Goal: Information Seeking & Learning: Compare options

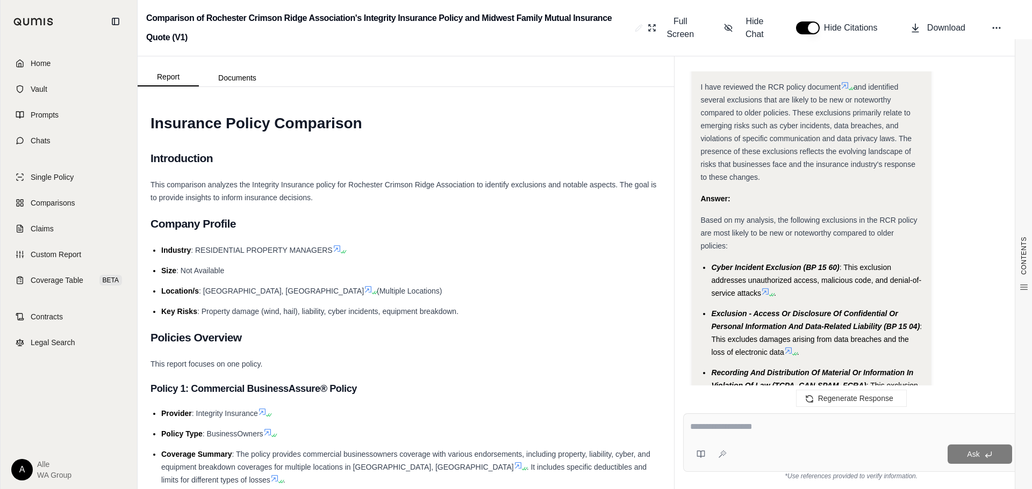
scroll to position [1702, 0]
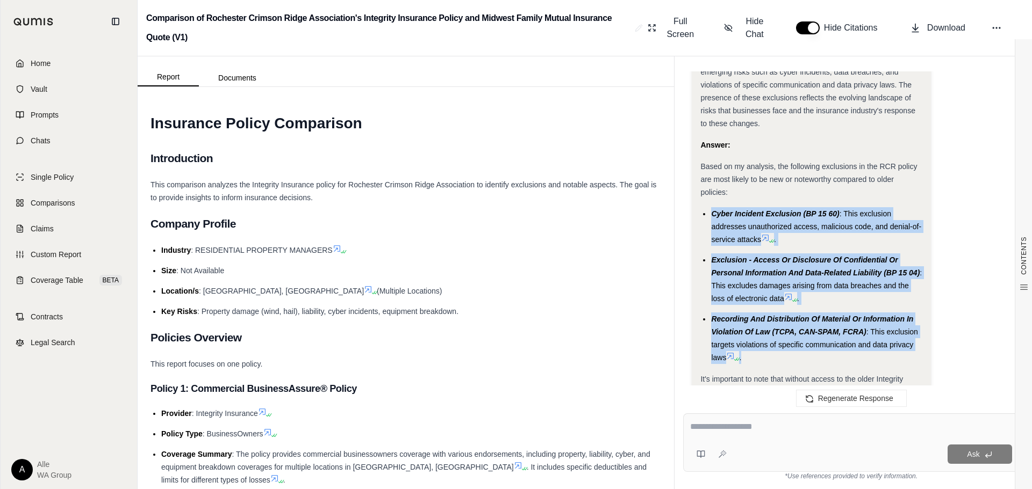
drag, startPoint x: 753, startPoint y: 330, endPoint x: 711, endPoint y: 183, distance: 153.1
click at [711, 207] on ul "Cyber Incident Exclusion (BP 15 60) : This exclusion addresses unauthorized acc…" at bounding box center [810, 285] width 221 height 157
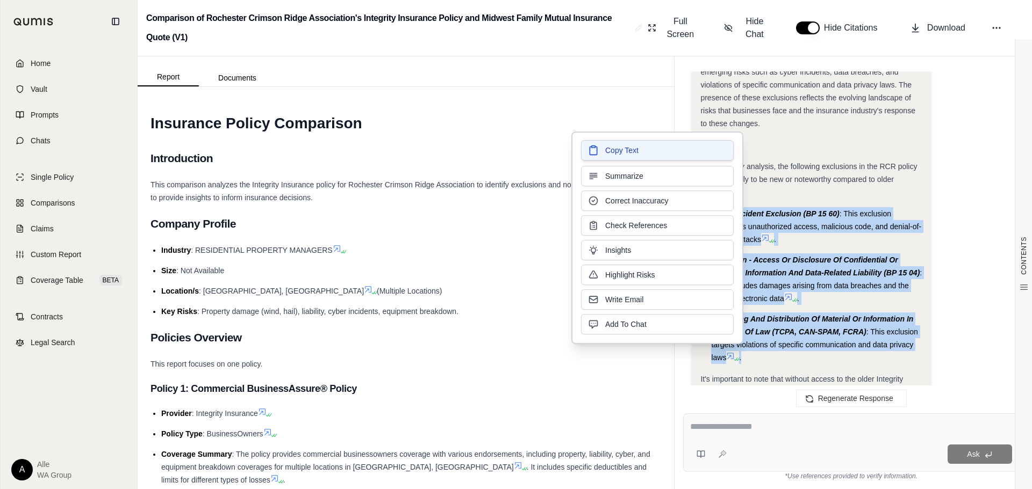
click at [671, 155] on button "Copy Text" at bounding box center [657, 150] width 153 height 20
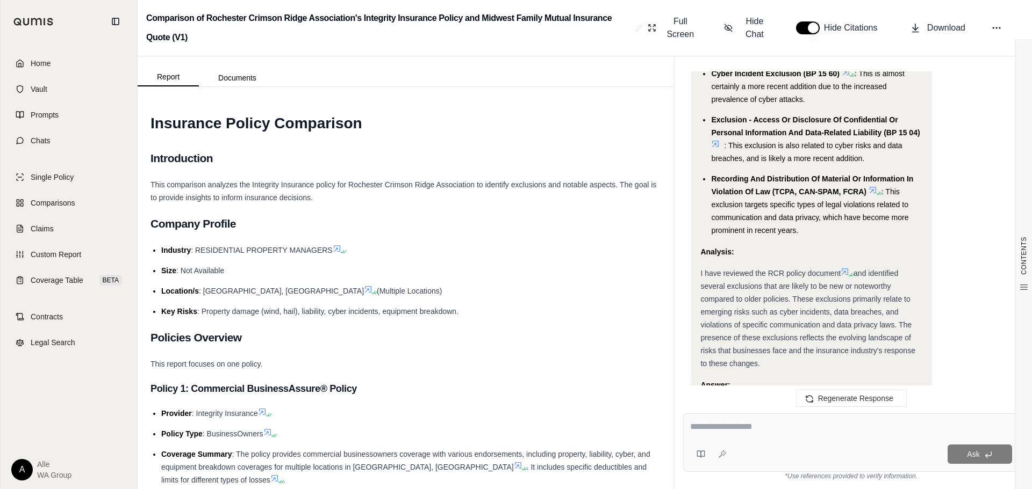
scroll to position [1487, 0]
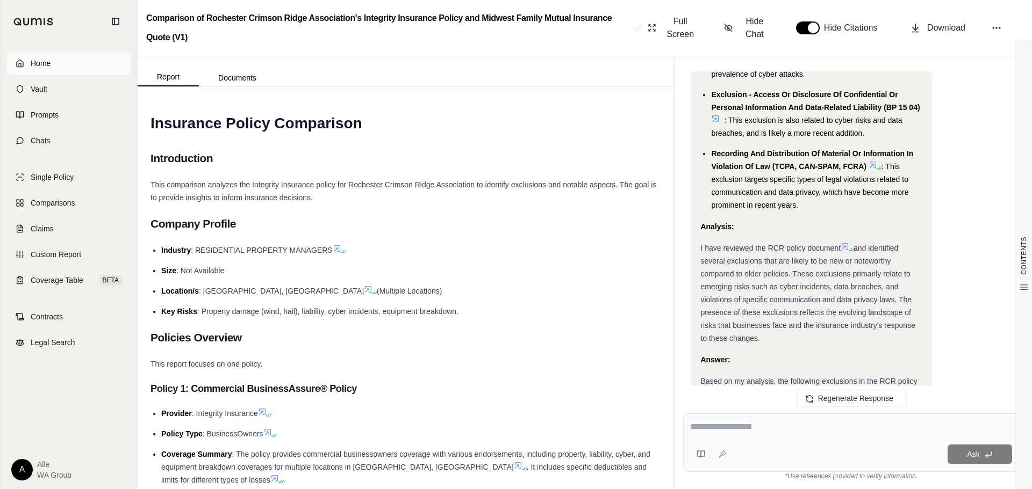
click at [54, 65] on link "Home" at bounding box center [69, 64] width 124 height 24
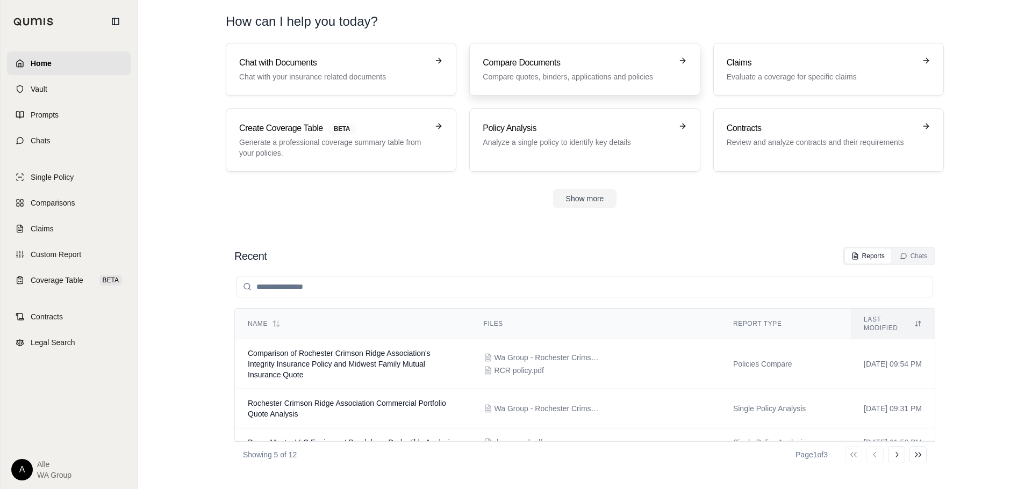
click at [555, 67] on h3 "Compare Documents" at bounding box center [577, 62] width 189 height 13
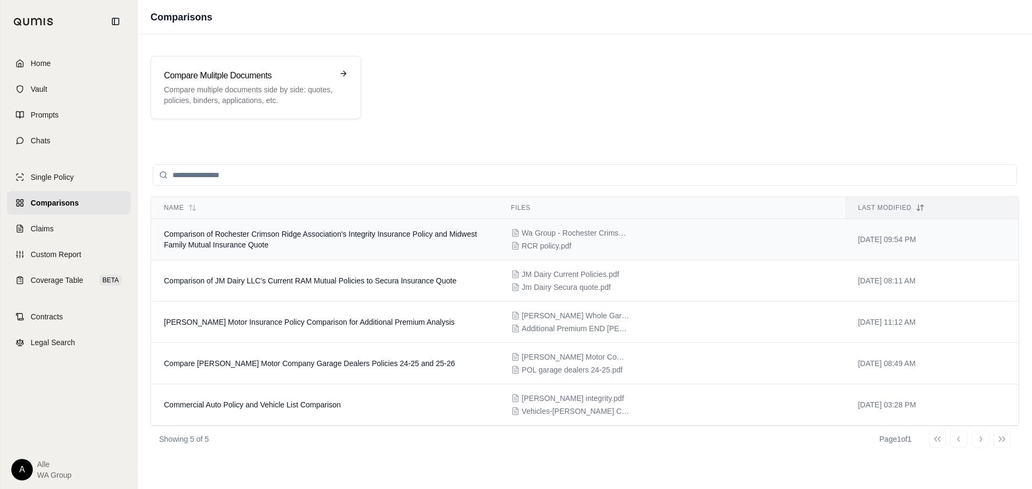
click at [553, 241] on span "RCR policy.pdf" at bounding box center [546, 246] width 49 height 11
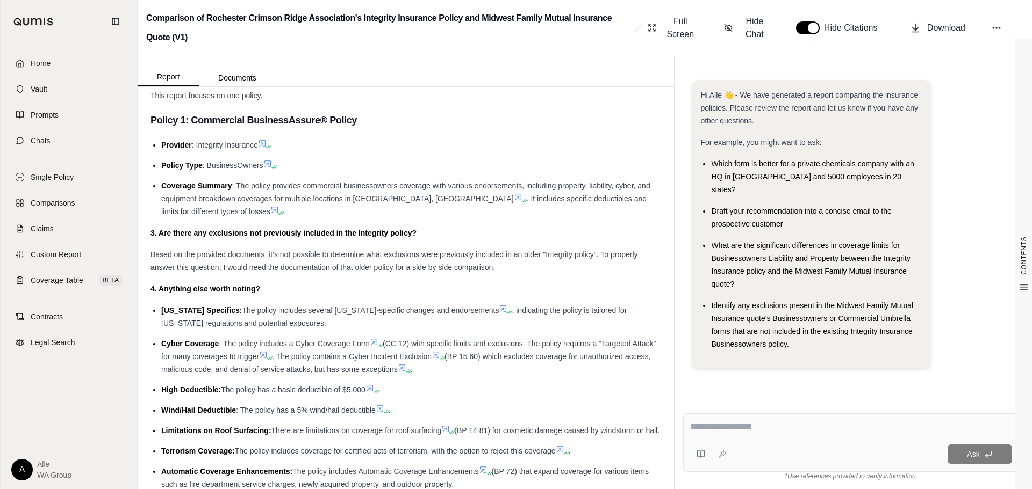
scroll to position [322, 0]
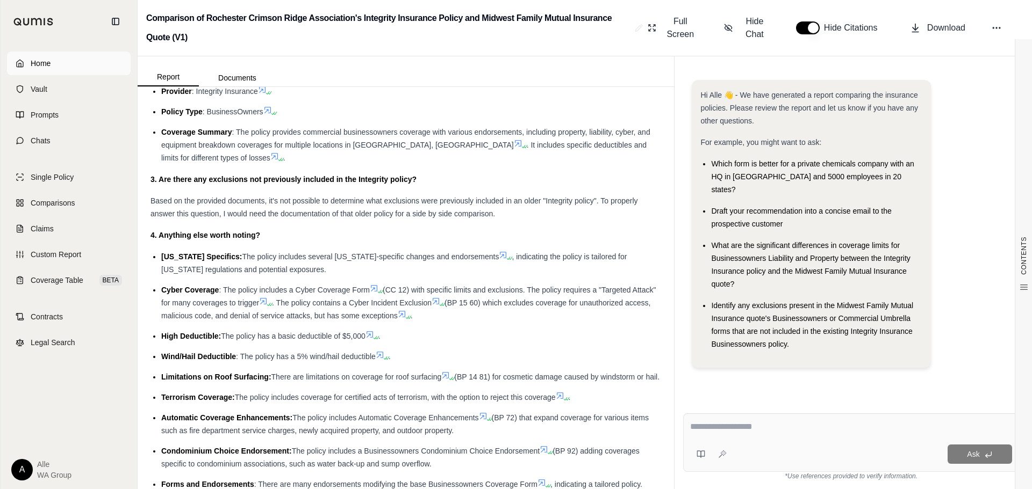
click at [62, 62] on link "Home" at bounding box center [69, 64] width 124 height 24
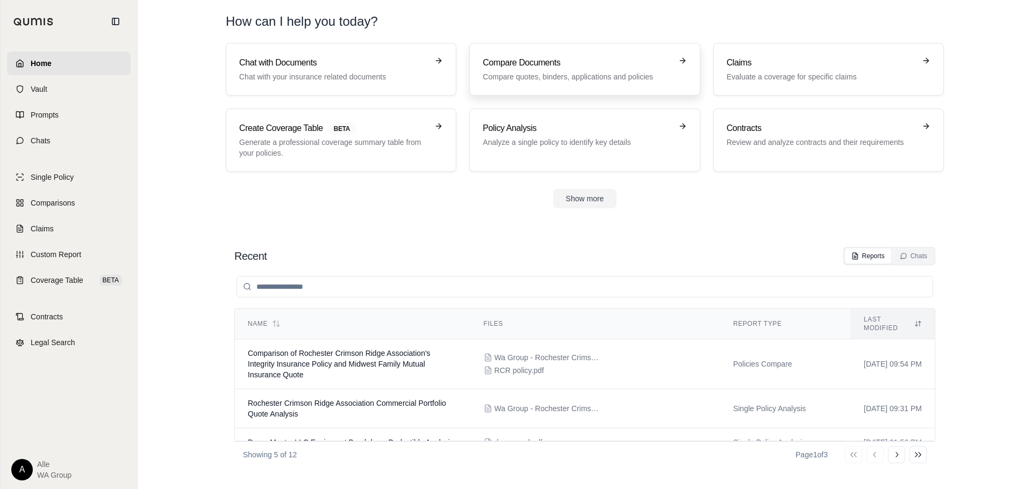
click at [568, 75] on p "Compare quotes, binders, applications and policies" at bounding box center [577, 76] width 189 height 11
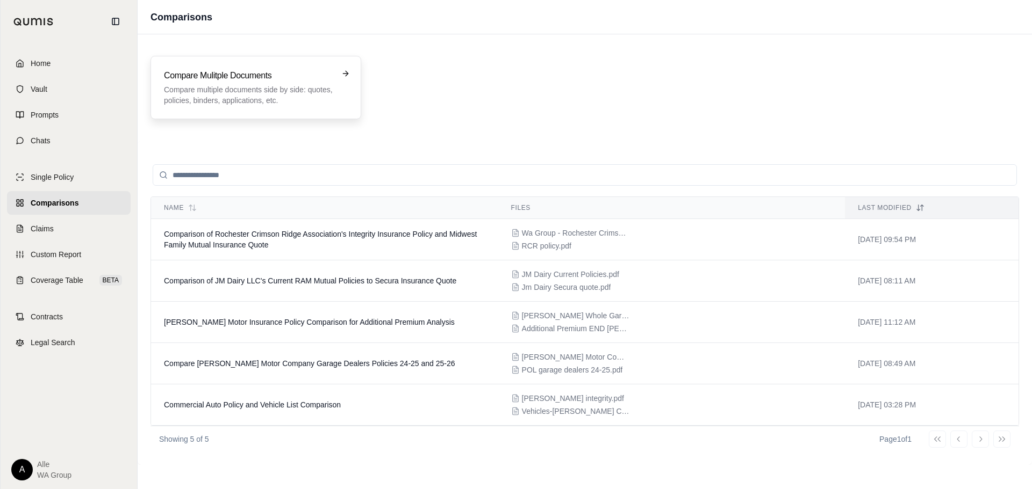
click at [248, 64] on div "Compare Mulitple Documents Compare multiple documents side by side: quotes, pol…" at bounding box center [255, 87] width 211 height 63
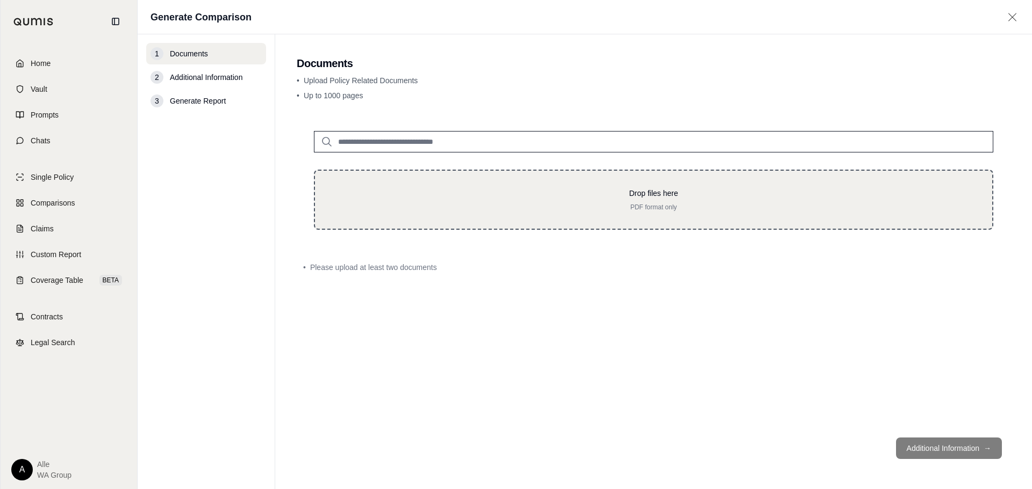
click at [407, 207] on p "PDF format only" at bounding box center [653, 207] width 643 height 9
type input "**********"
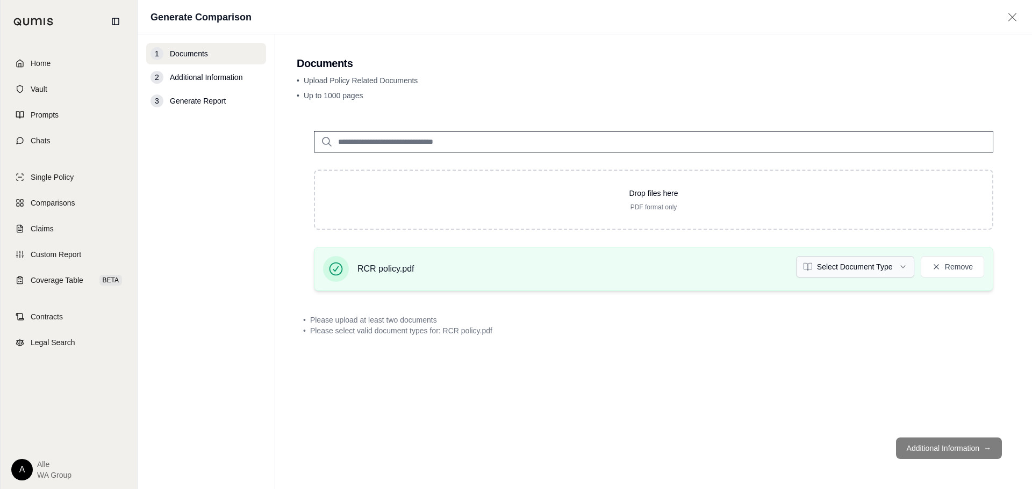
click at [815, 264] on html "Home Vault Prompts Chats Single Policy Comparisons Claims Custom Report Coverag…" at bounding box center [516, 244] width 1032 height 489
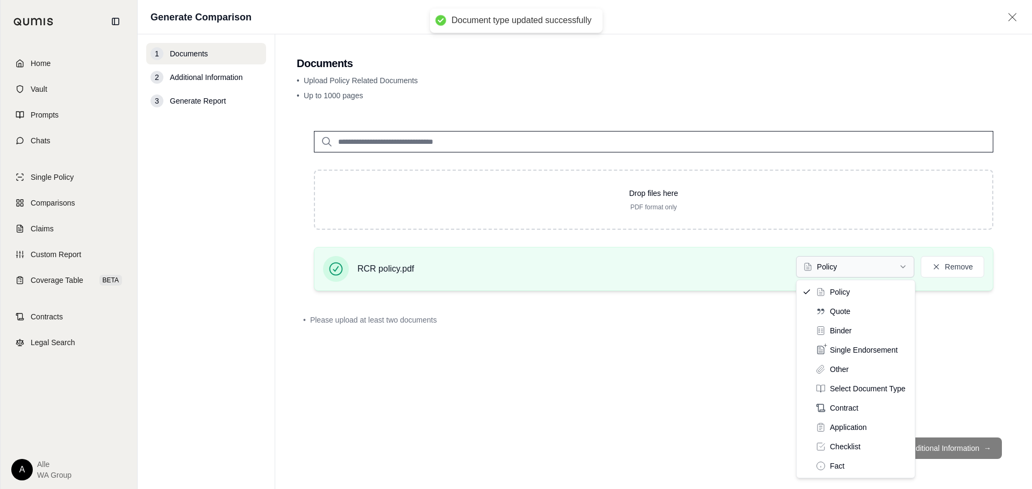
click at [883, 272] on html "Document type updated successfully Home Vault Prompts Chats Single Policy Compa…" at bounding box center [516, 244] width 1032 height 489
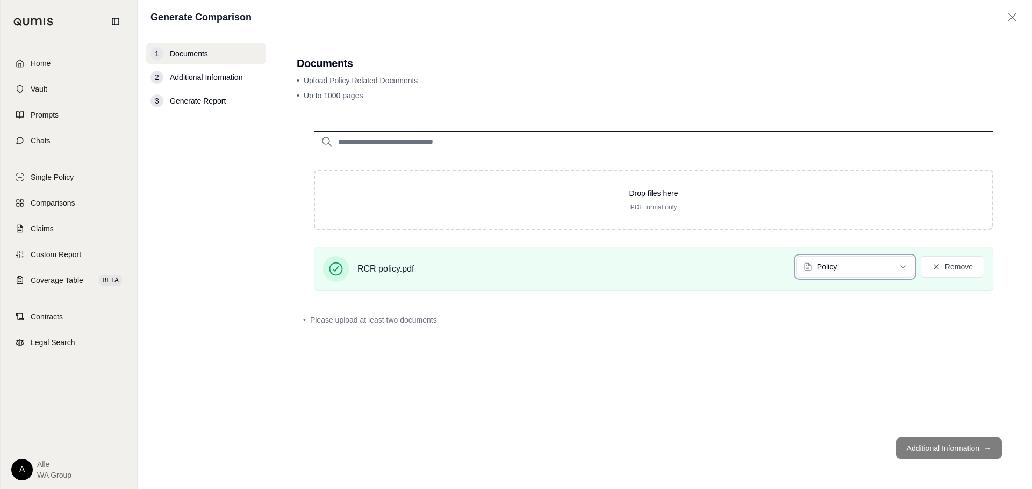
click at [635, 398] on html "Document type updated successfully Home Vault Prompts Chats Single Policy Compa…" at bounding box center [516, 244] width 1032 height 489
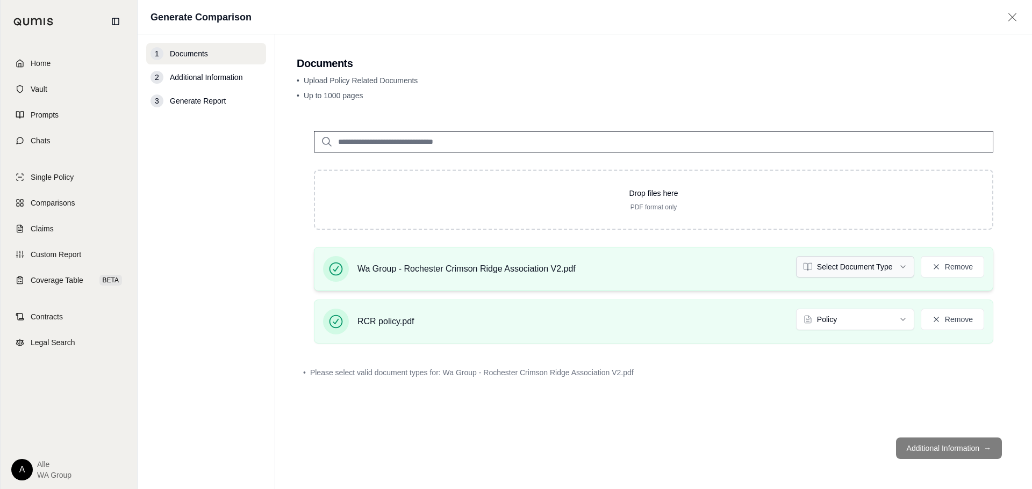
click at [845, 265] on html "Home Vault Prompts Chats Single Policy Comparisons Claims Custom Report Coverag…" at bounding box center [516, 244] width 1032 height 489
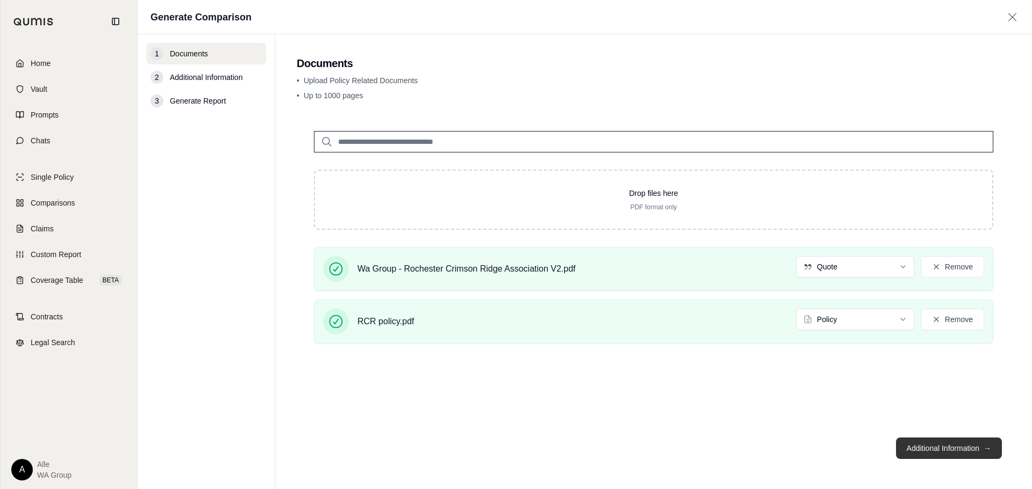
click at [955, 446] on button "Additional Information →" at bounding box center [949, 448] width 106 height 21
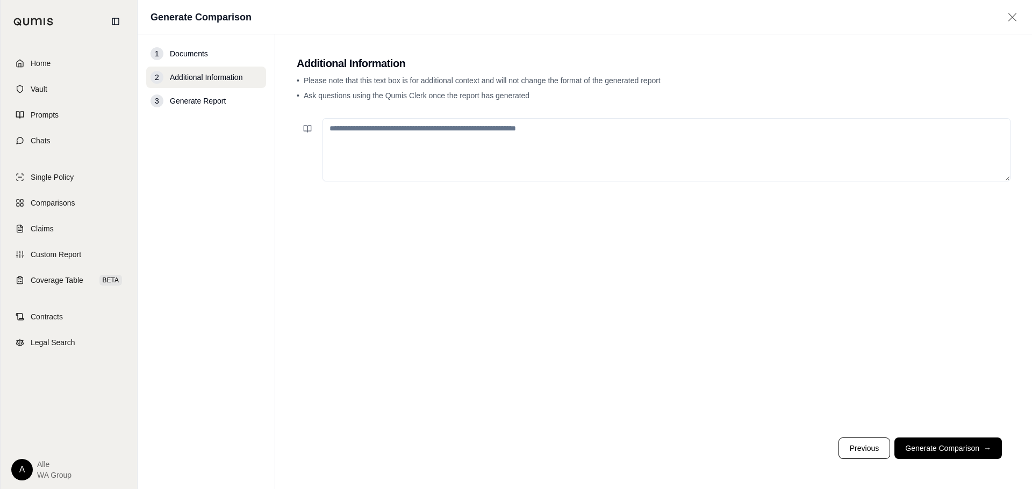
click at [423, 166] on textarea at bounding box center [666, 149] width 688 height 63
click at [597, 133] on textarea "**********" at bounding box center [666, 149] width 688 height 63
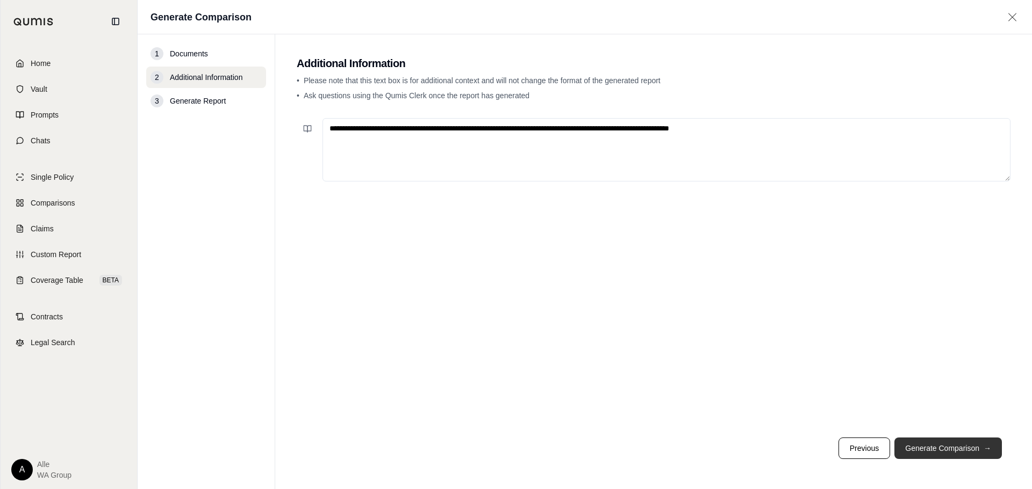
type textarea "**********"
click at [963, 442] on button "Generate Comparison →" at bounding box center [947, 448] width 107 height 21
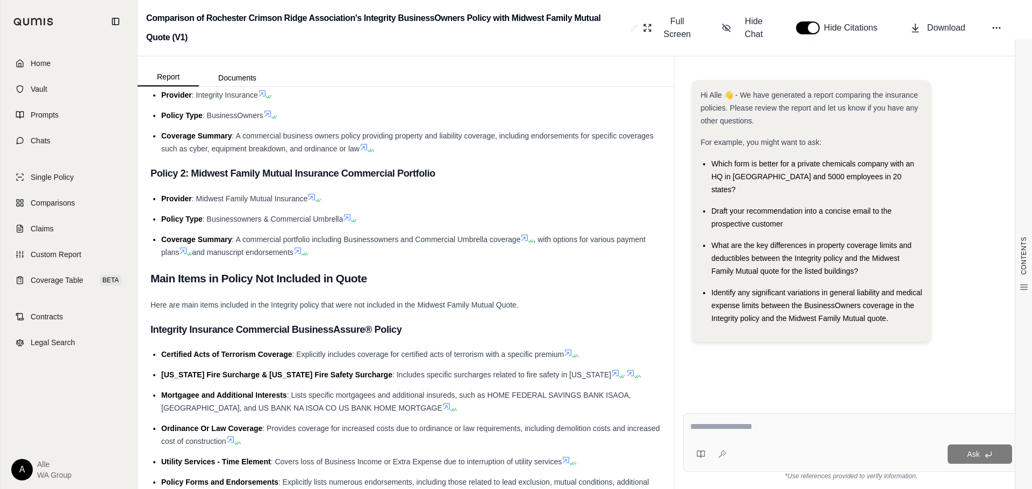
scroll to position [322, 0]
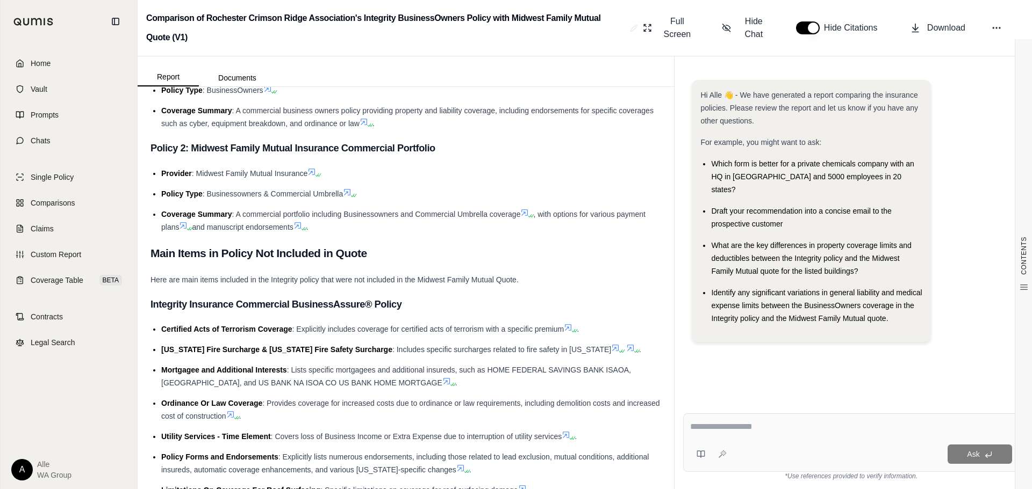
drag, startPoint x: 151, startPoint y: 250, endPoint x: 345, endPoint y: 241, distance: 194.7
drag, startPoint x: 379, startPoint y: 251, endPoint x: 149, endPoint y: 259, distance: 229.6
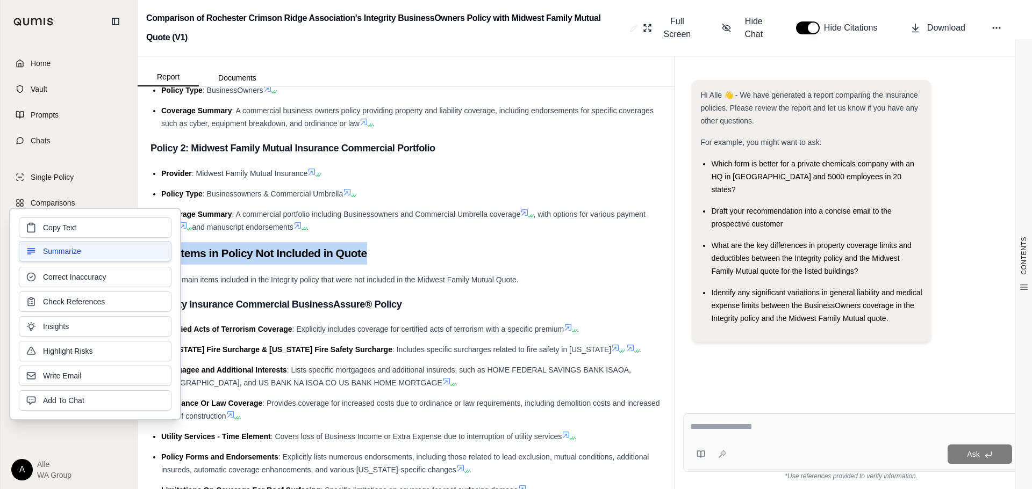
click at [166, 257] on button "Summarize" at bounding box center [95, 251] width 153 height 20
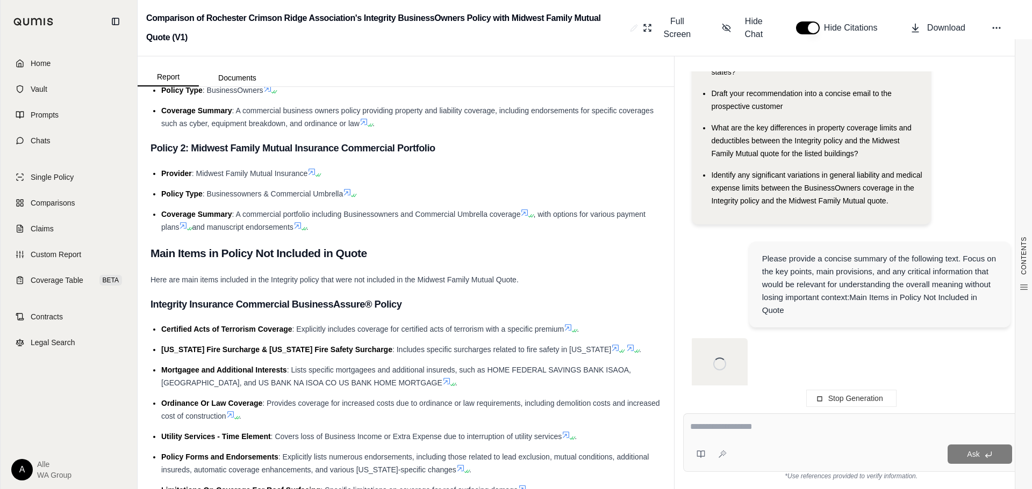
scroll to position [118, 0]
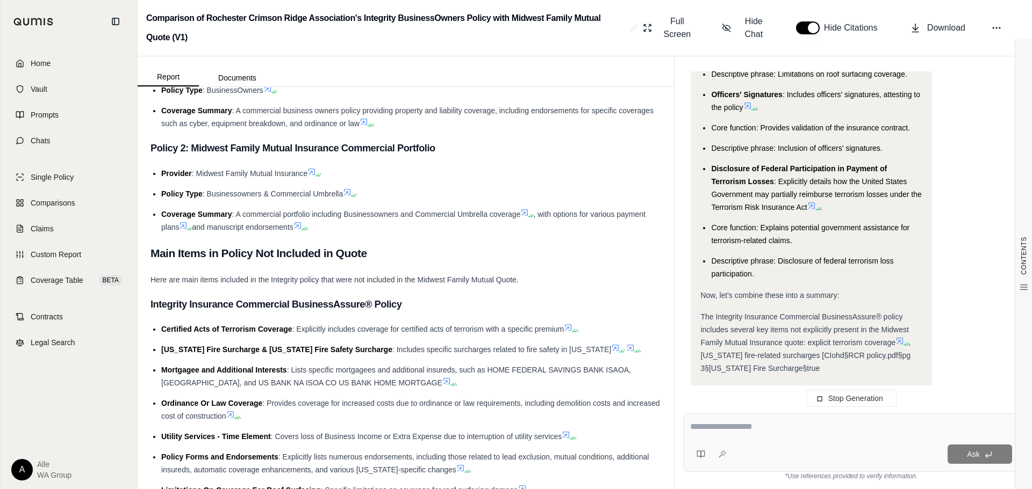
click at [353, 295] on h3 "Integrity Insurance Commercial BusinessAssure® Policy" at bounding box center [405, 304] width 510 height 19
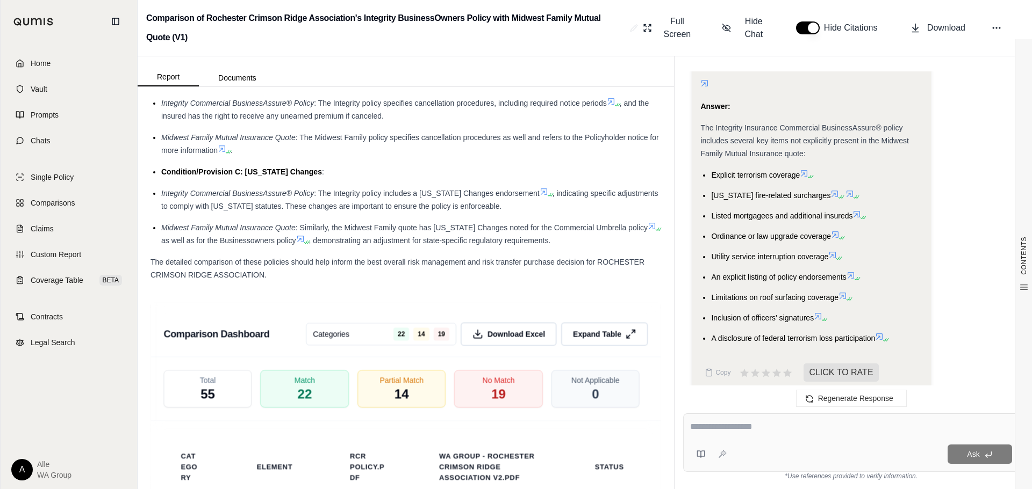
scroll to position [2257, 0]
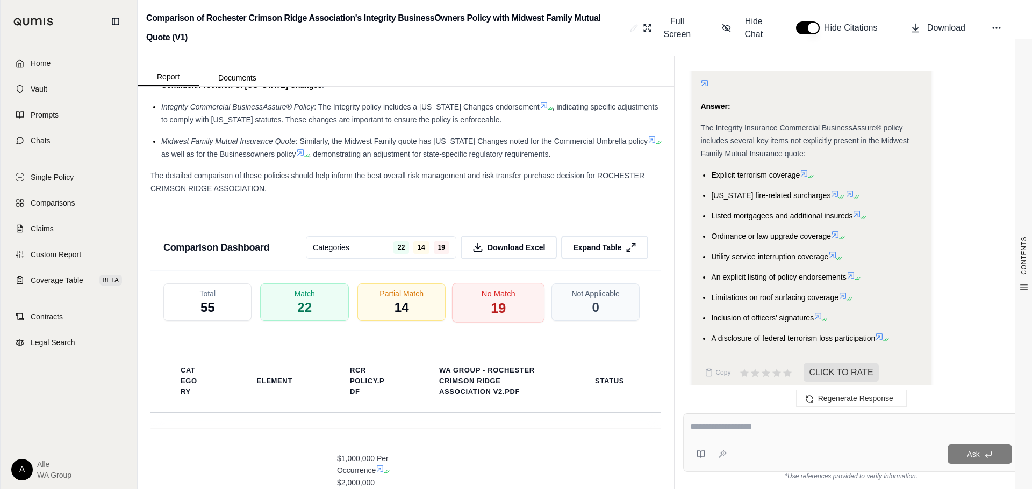
click at [503, 299] on span "No Match" at bounding box center [498, 293] width 34 height 11
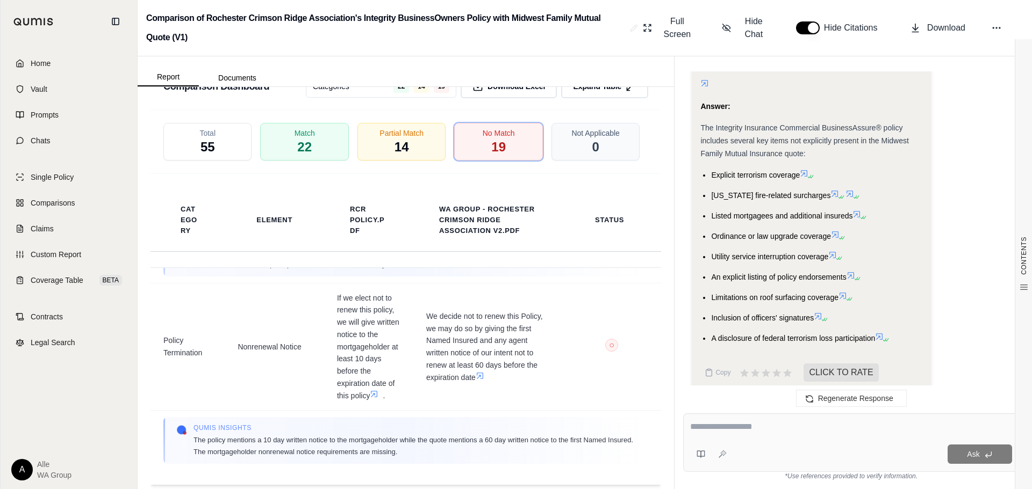
scroll to position [2461, 0]
click at [386, 152] on div "Partial Match 14" at bounding box center [401, 142] width 93 height 40
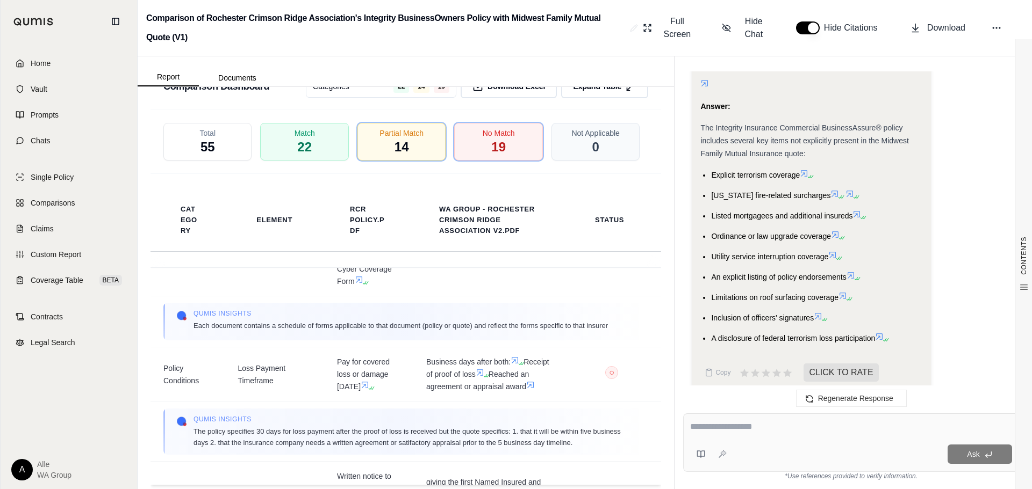
scroll to position [688, 0]
